Goal: Task Accomplishment & Management: Use online tool/utility

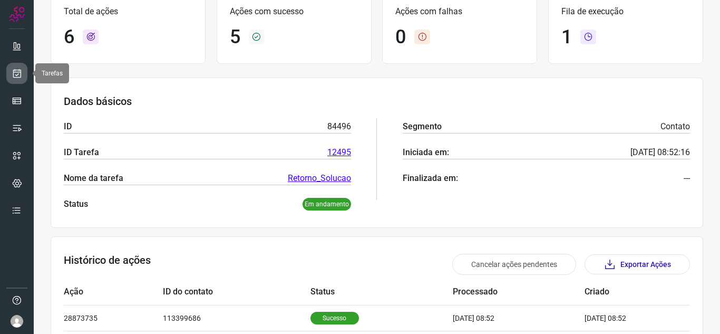
click at [22, 71] on icon at bounding box center [17, 73] width 11 height 11
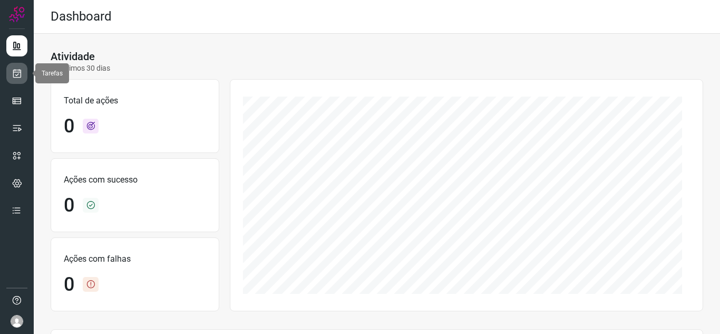
click at [14, 72] on icon at bounding box center [17, 73] width 11 height 11
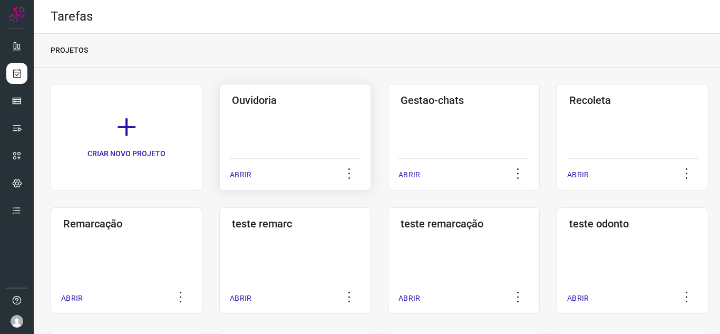
click at [234, 172] on p "ABRIR" at bounding box center [241, 174] width 22 height 11
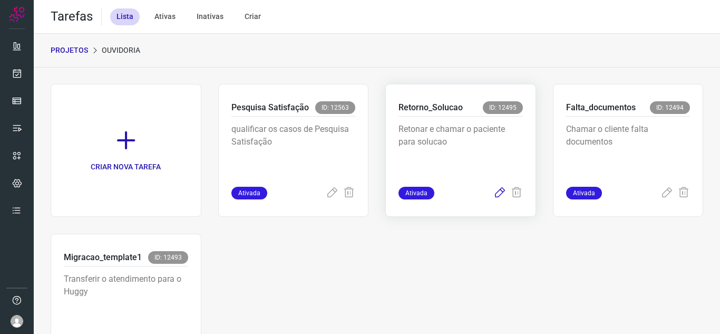
click at [493, 193] on icon at bounding box center [499, 193] width 13 height 13
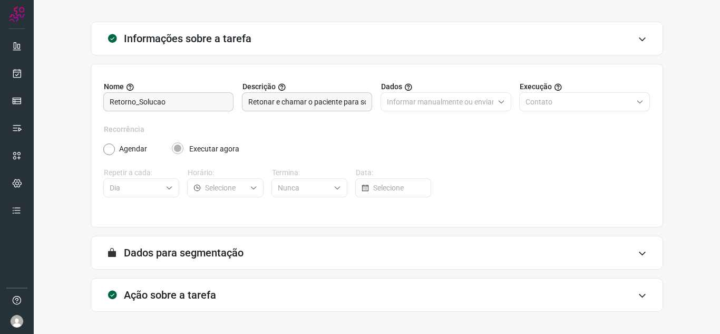
scroll to position [78, 0]
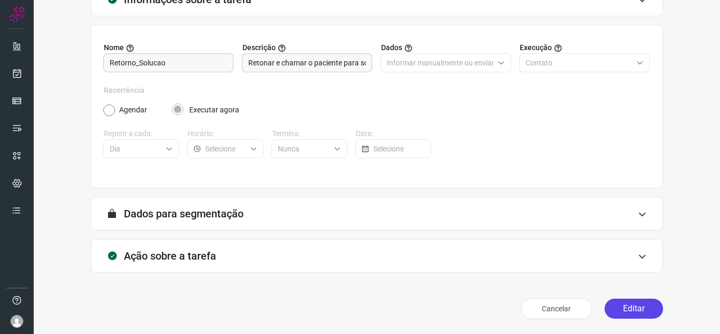
click at [608, 302] on button "Editar" at bounding box center [633, 308] width 58 height 20
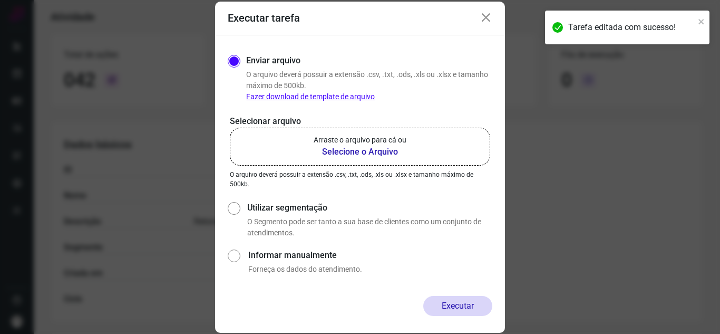
click at [339, 150] on b "Selecione o Arquivo" at bounding box center [360, 151] width 93 height 13
click at [0, 0] on input "Arraste o arquivo para cá ou Selecione o Arquivo" at bounding box center [0, 0] width 0 height 0
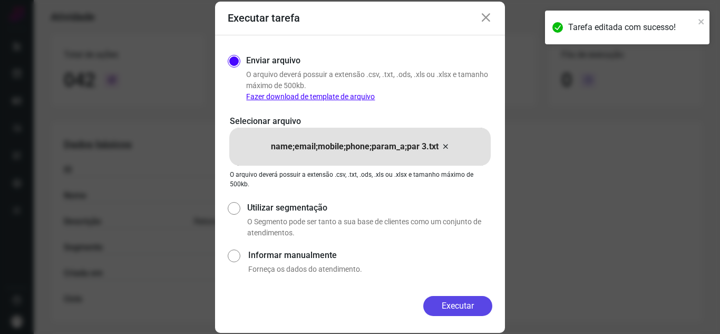
click at [455, 311] on button "Executar" at bounding box center [457, 306] width 69 height 20
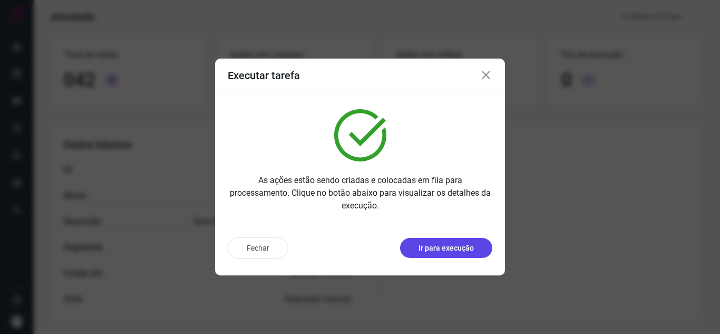
click at [446, 249] on p "Ir para execução" at bounding box center [445, 247] width 55 height 11
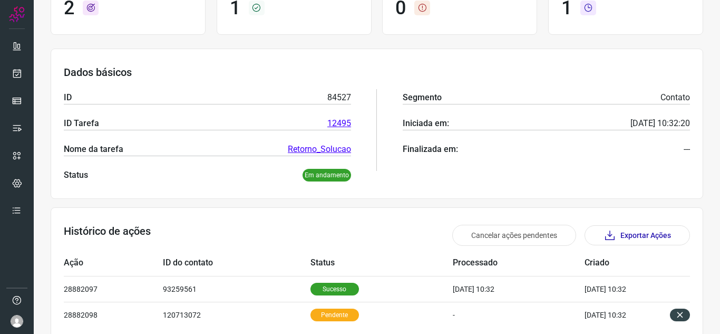
scroll to position [131, 0]
